Goal: Transaction & Acquisition: Obtain resource

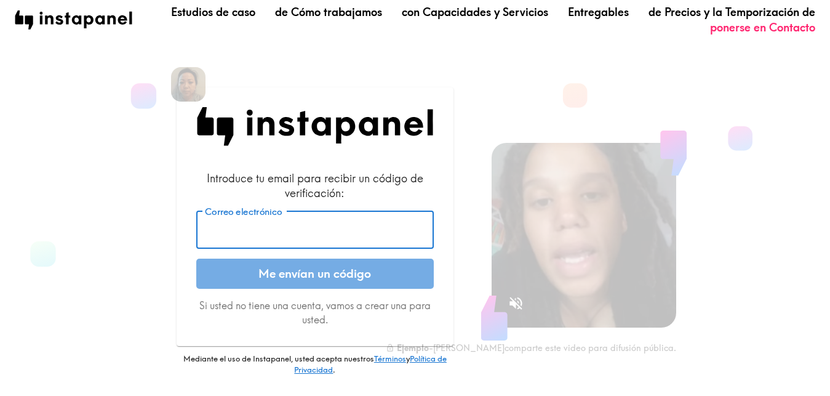
click at [341, 230] on input "Correo electrónico" at bounding box center [315, 229] width 238 height 38
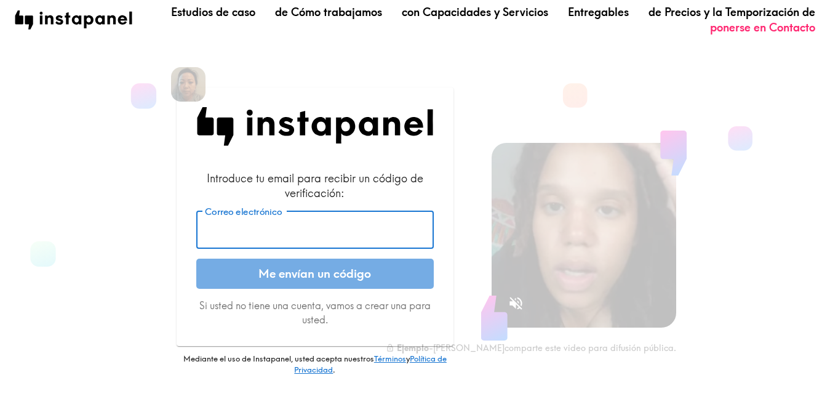
paste input "[EMAIL_ADDRESS][DOMAIN_NAME]"
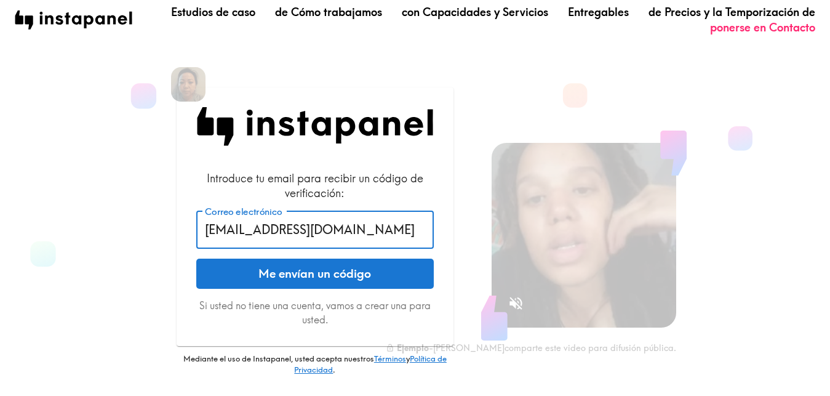
click at [201, 233] on input "[EMAIL_ADDRESS][DOMAIN_NAME]" at bounding box center [315, 229] width 238 height 38
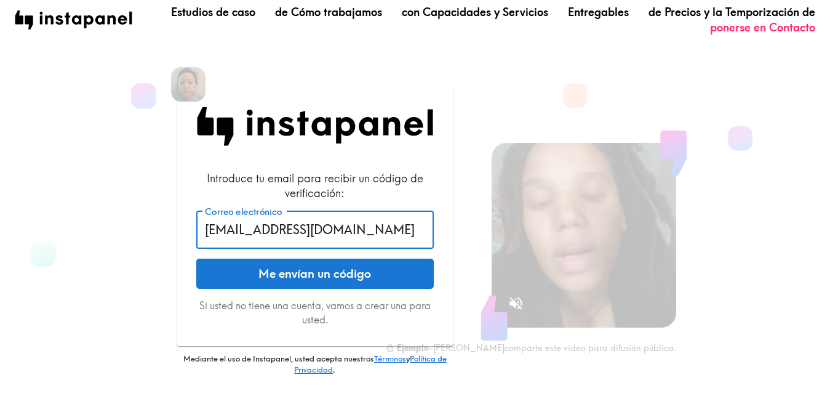
type input "[EMAIL_ADDRESS][DOMAIN_NAME]"
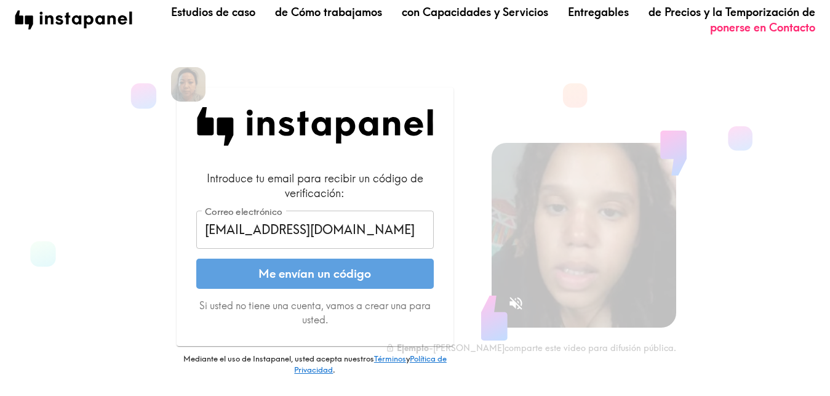
click at [325, 273] on button "Me envían un código" at bounding box center [315, 273] width 238 height 31
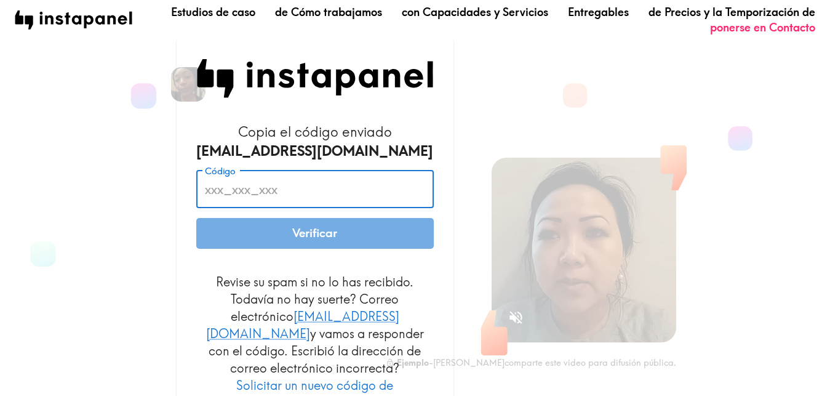
click at [368, 182] on input "Código" at bounding box center [315, 189] width 238 height 38
paste input "jNq_mTh_PRe"
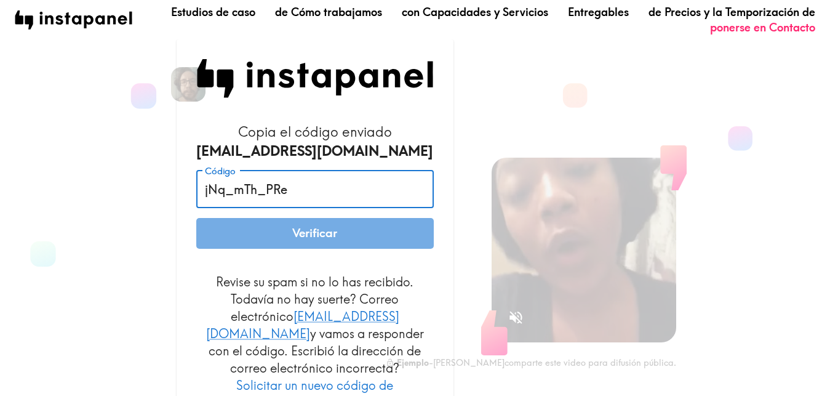
type input "jNq_mTh_PRe"
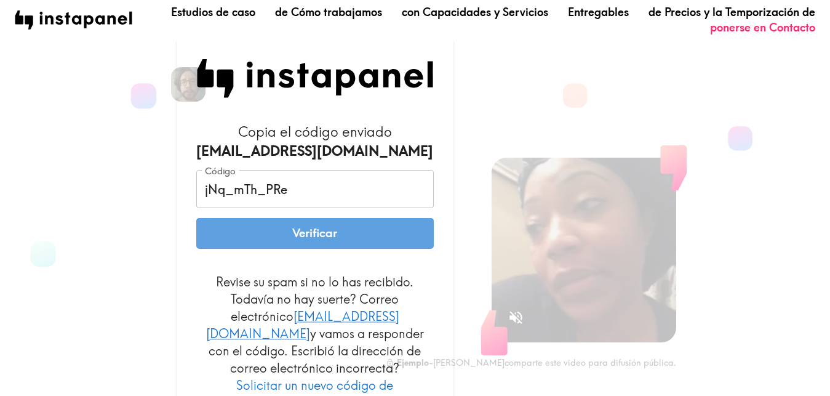
click at [356, 229] on button "Verificar" at bounding box center [315, 233] width 238 height 31
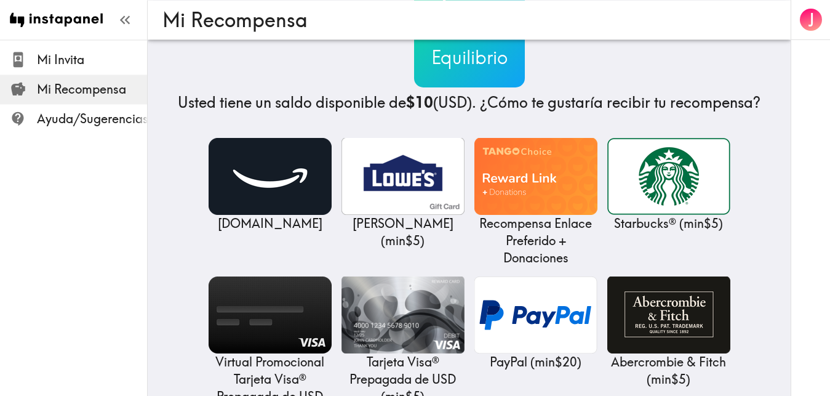
scroll to position [55, 0]
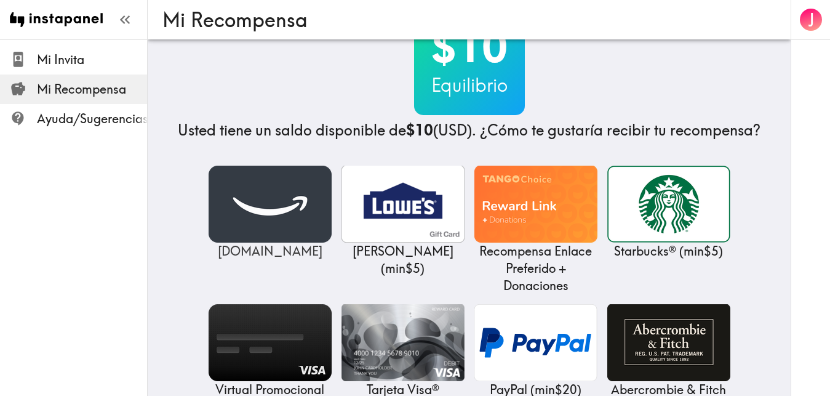
click at [260, 209] on img at bounding box center [270, 204] width 123 height 77
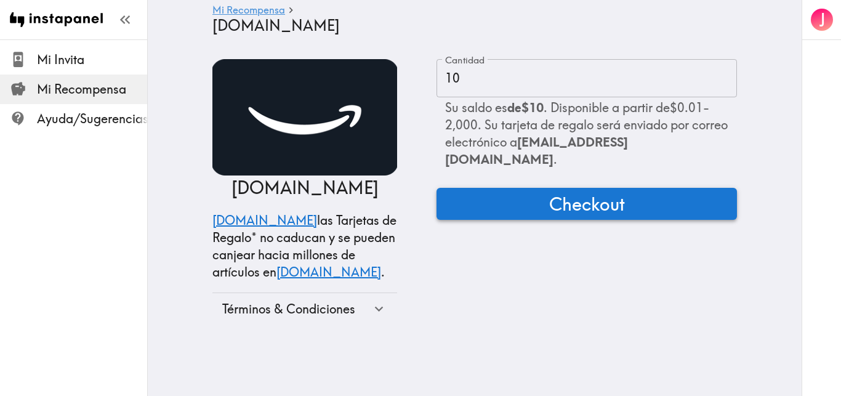
click at [559, 193] on span "Checkout" at bounding box center [587, 203] width 76 height 25
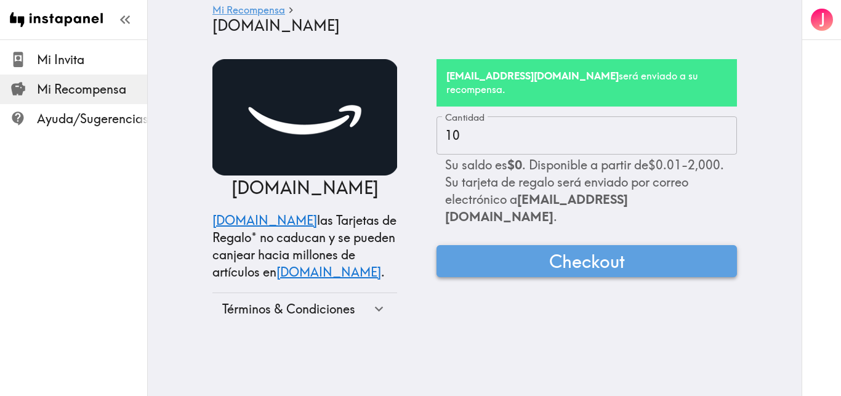
click at [550, 249] on span "Checkout" at bounding box center [587, 261] width 76 height 25
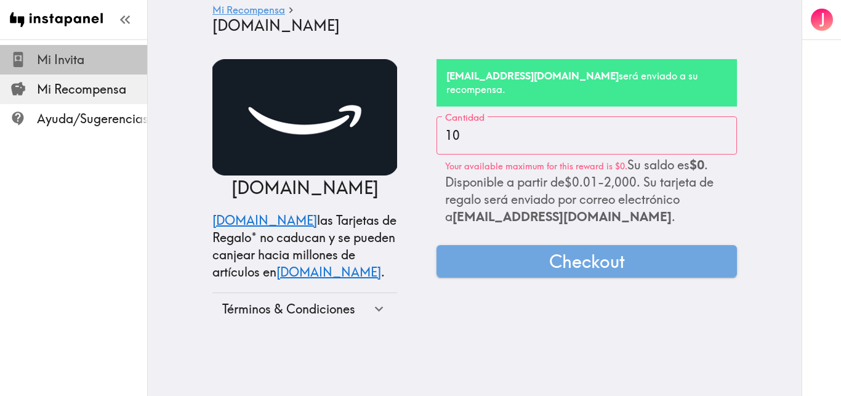
click at [58, 62] on span "Mi Invita" at bounding box center [92, 59] width 110 height 17
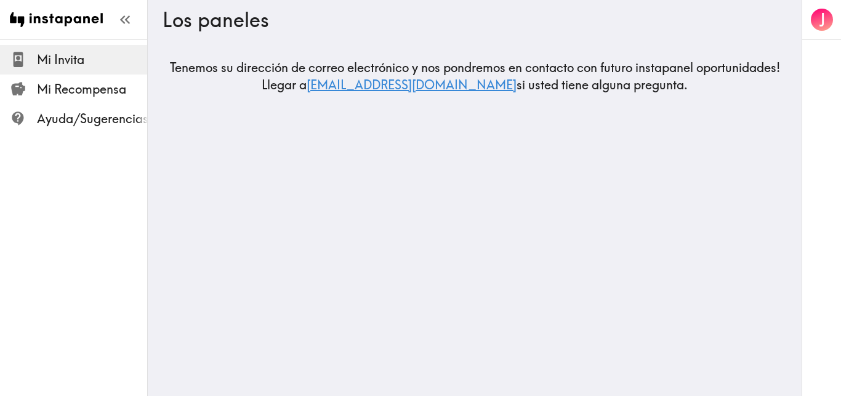
click at [394, 86] on link "[EMAIL_ADDRESS][DOMAIN_NAME]" at bounding box center [411, 84] width 210 height 15
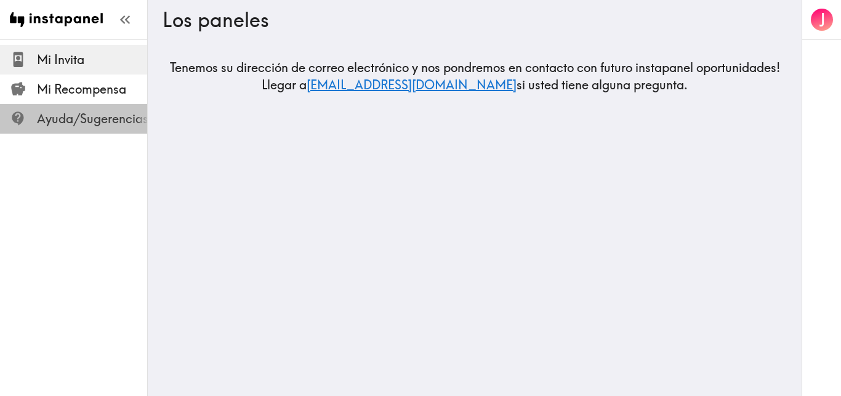
click at [111, 126] on span "Ayuda/Sugerencias" at bounding box center [92, 118] width 111 height 17
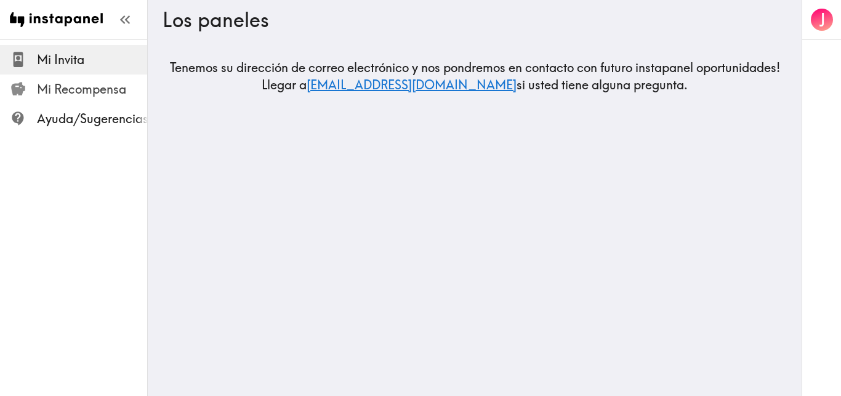
click at [66, 86] on span "Mi Recompensa" at bounding box center [92, 89] width 110 height 17
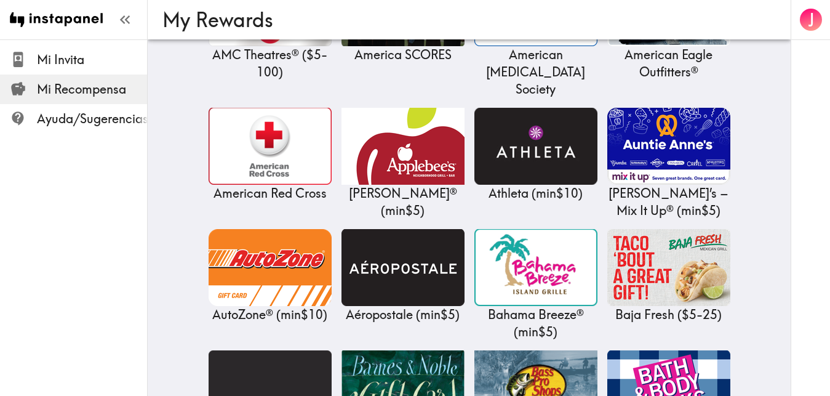
scroll to position [1004, 0]
